Goal: Transaction & Acquisition: Obtain resource

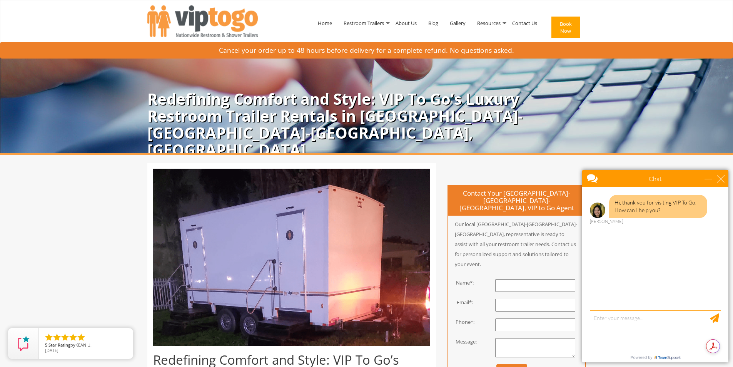
click at [727, 177] on div "Chat" at bounding box center [655, 178] width 146 height 17
click at [723, 174] on div "Chat" at bounding box center [655, 178] width 146 height 17
drag, startPoint x: 723, startPoint y: 176, endPoint x: 731, endPoint y: 169, distance: 11.2
click at [730, 170] on body "Chat Email Your Question * Email * Your Question * Hi, thank you for visiting V…" at bounding box center [655, 266] width 155 height 202
click at [723, 182] on div "close" at bounding box center [721, 179] width 8 height 8
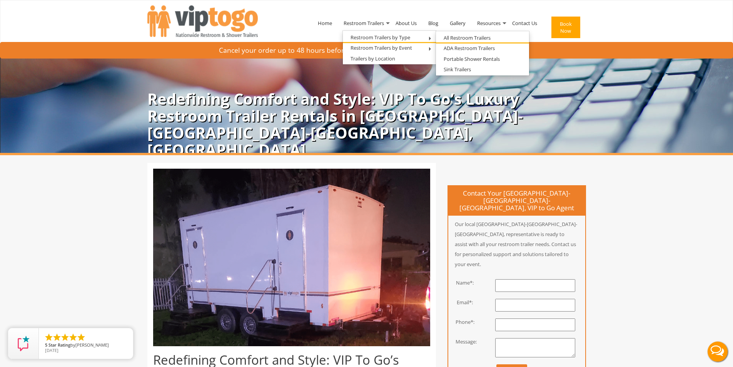
click at [451, 43] on li "All Restroom Trailers" at bounding box center [482, 38] width 93 height 11
click at [452, 38] on link "All Restroom Trailers" at bounding box center [467, 38] width 62 height 10
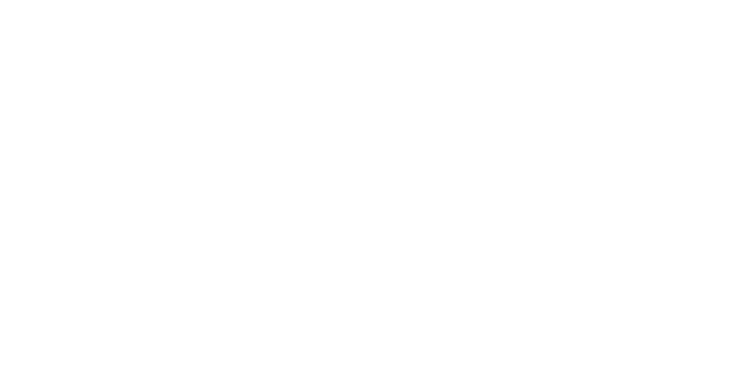
scroll to position [77, 0]
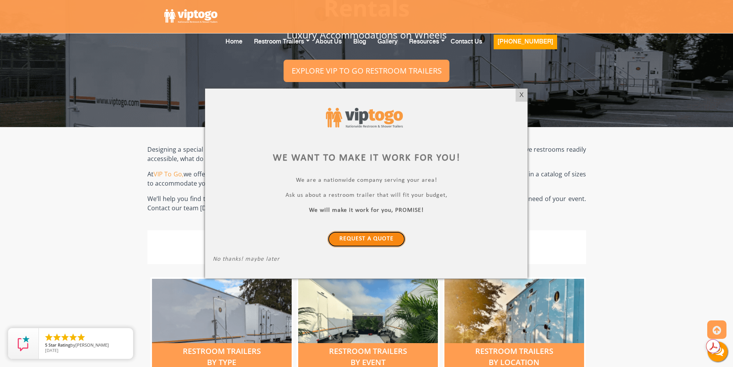
click at [368, 242] on link "Request a Quote" at bounding box center [366, 239] width 78 height 16
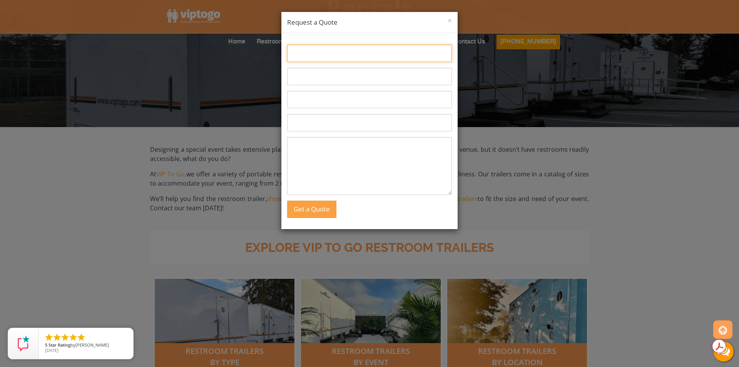
click at [355, 56] on input "Name:" at bounding box center [369, 53] width 165 height 17
click at [326, 160] on textarea "Message:" at bounding box center [369, 166] width 165 height 58
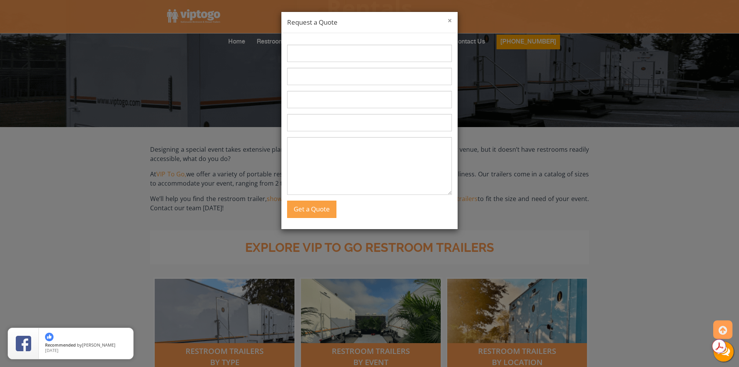
click at [450, 25] on button "×" at bounding box center [449, 21] width 4 height 8
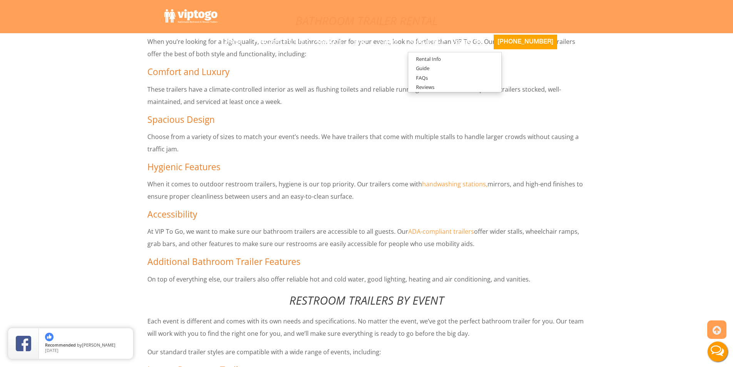
scroll to position [4755, 0]
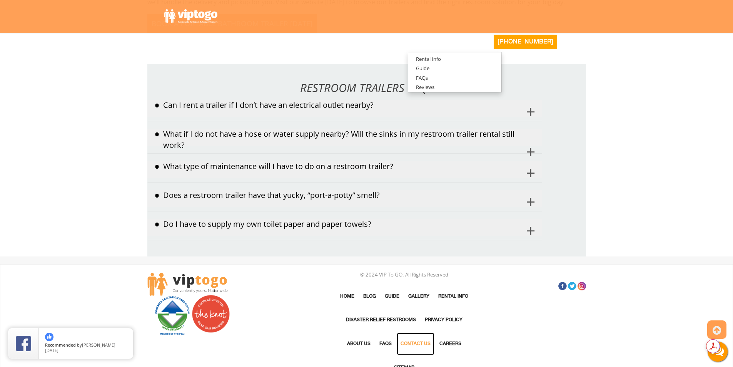
click at [415, 332] on link "Contact Us" at bounding box center [416, 343] width 38 height 22
